Goal: Information Seeking & Learning: Stay updated

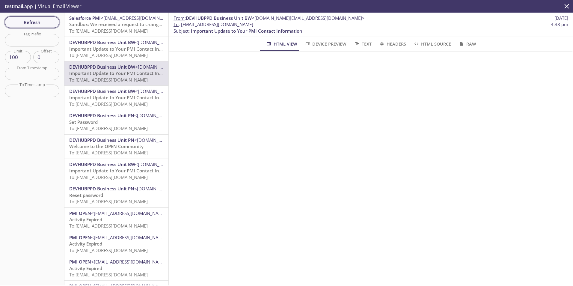
click at [49, 22] on span "Refresh" at bounding box center [32, 22] width 45 height 8
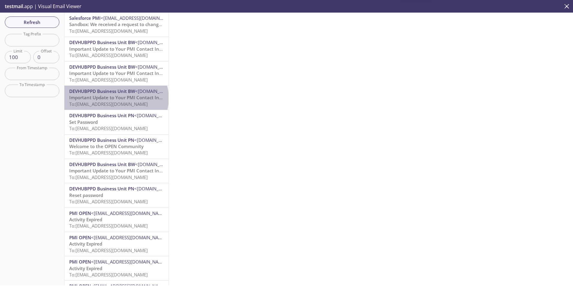
click at [116, 98] on span "Important Update to Your PMI Contact Information" at bounding box center [124, 97] width 111 height 6
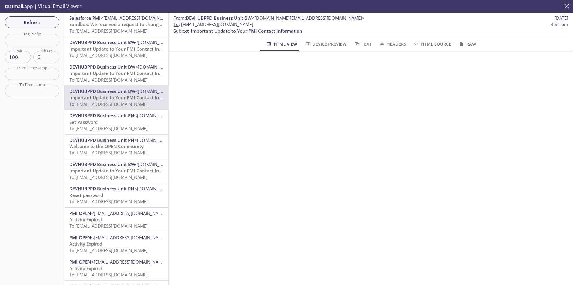
click at [120, 70] on span "DEVHUBPPD Business Unit BW" at bounding box center [102, 67] width 66 height 6
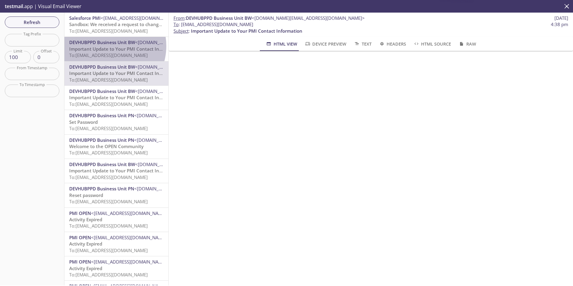
click at [106, 46] on span "Important Update to Your PMI Contact Information" at bounding box center [124, 49] width 111 height 6
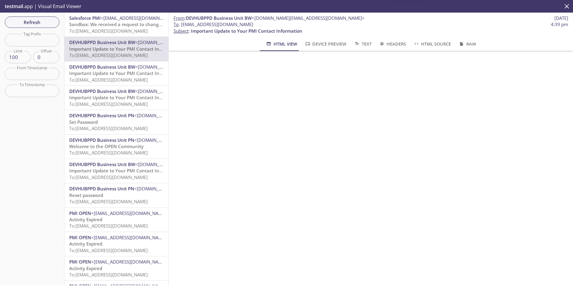
click at [107, 21] on span "<[EMAIL_ADDRESS][DOMAIN_NAME]>" at bounding box center [140, 18] width 78 height 6
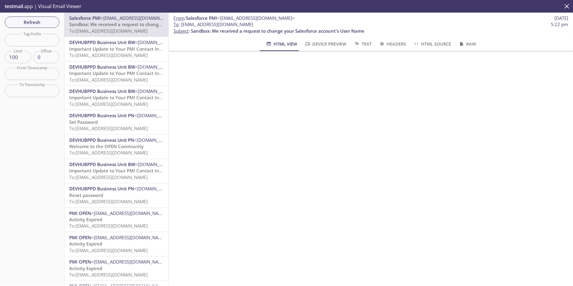
click at [106, 46] on span "Important Update to Your PMI Contact Information" at bounding box center [124, 49] width 111 height 6
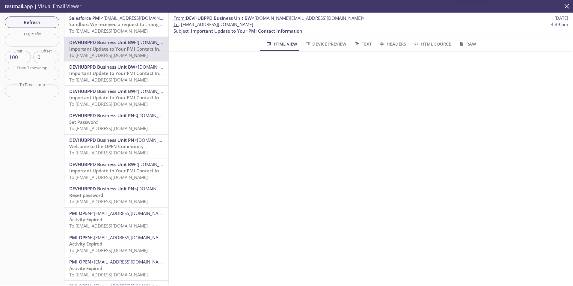
click at [108, 82] on span "To: [EMAIL_ADDRESS][DOMAIN_NAME]" at bounding box center [108, 80] width 79 height 6
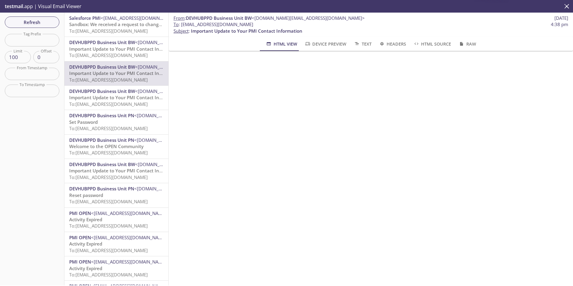
click at [111, 55] on span "To: [EMAIL_ADDRESS][DOMAIN_NAME]" at bounding box center [108, 55] width 79 height 6
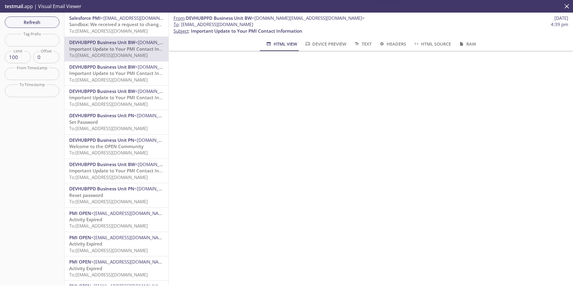
click at [109, 38] on div "DEVHUBPPD Business Unit BW <[DOMAIN_NAME][EMAIL_ADDRESS][DOMAIN_NAME]> Importan…" at bounding box center [116, 49] width 104 height 24
click at [110, 21] on span "Salesforce PMI <[EMAIL_ADDRESS][DOMAIN_NAME]>" at bounding box center [116, 18] width 94 height 6
